Goal: Task Accomplishment & Management: Manage account settings

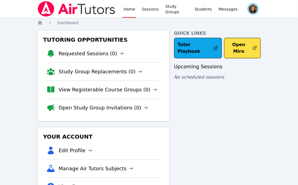
click at [257, 9] on span "button" at bounding box center [254, 9] width 12 height 12
click at [219, 31] on button "Logout" at bounding box center [230, 32] width 53 height 10
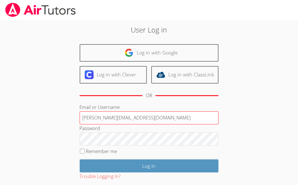
click at [132, 117] on input "[PERSON_NAME][EMAIL_ADDRESS][DOMAIN_NAME]" at bounding box center [149, 118] width 139 height 13
type input "[EMAIL_ADDRESS][DOMAIN_NAME]"
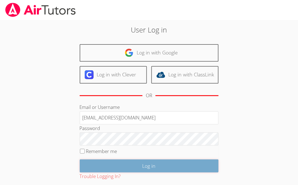
click at [135, 165] on input "Log in" at bounding box center [149, 166] width 139 height 13
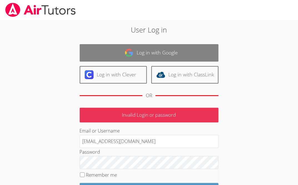
click at [149, 48] on link "Log in with Google" at bounding box center [149, 53] width 139 height 18
